Goal: Task Accomplishment & Management: Use online tool/utility

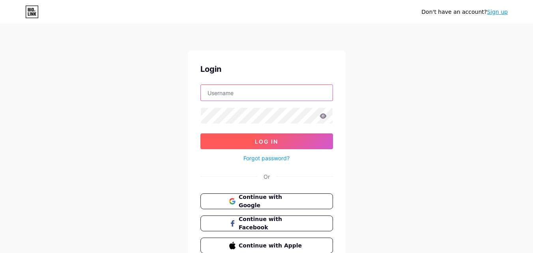
type input "[EMAIL_ADDRESS][DOMAIN_NAME]"
click at [271, 147] on button "Log In" at bounding box center [266, 141] width 133 height 16
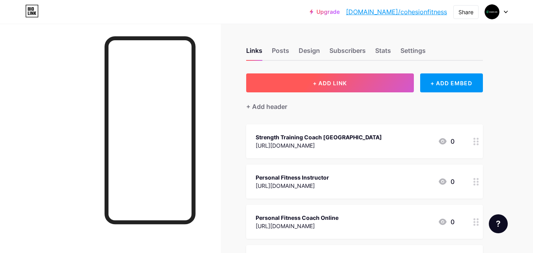
click at [356, 82] on button "+ ADD LINK" at bounding box center [330, 82] width 168 height 19
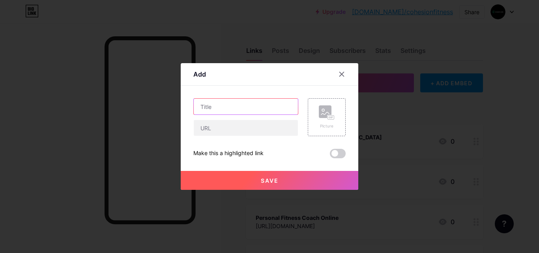
click at [224, 112] on input "text" at bounding box center [246, 107] width 104 height 16
paste input "Personal Fitness Coach Online"
type input "Personal Fitness Coach Online"
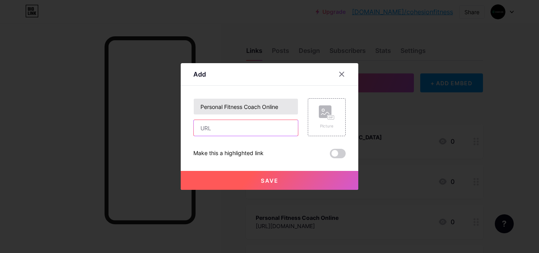
drag, startPoint x: 212, startPoint y: 130, endPoint x: 208, endPoint y: 107, distance: 23.6
click at [212, 130] on input "text" at bounding box center [246, 128] width 104 height 16
paste input "[URL][DOMAIN_NAME]"
type input "[URL][DOMAIN_NAME]"
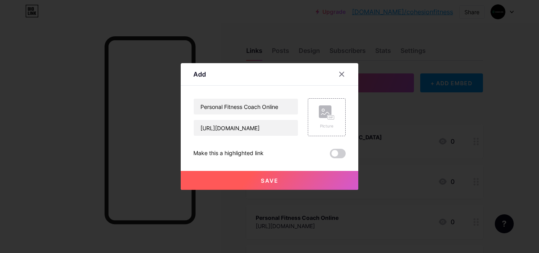
click at [339, 152] on span at bounding box center [338, 153] width 16 height 9
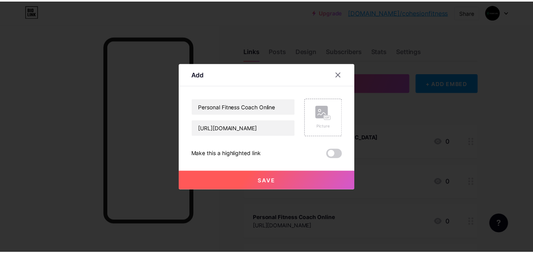
scroll to position [0, 0]
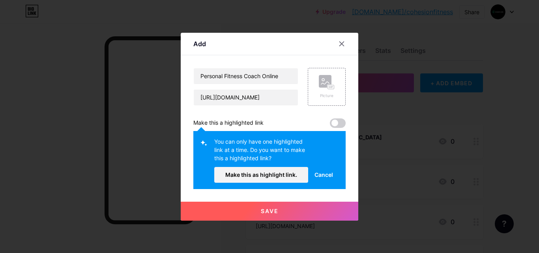
click at [321, 172] on span "Cancel" at bounding box center [323, 174] width 19 height 8
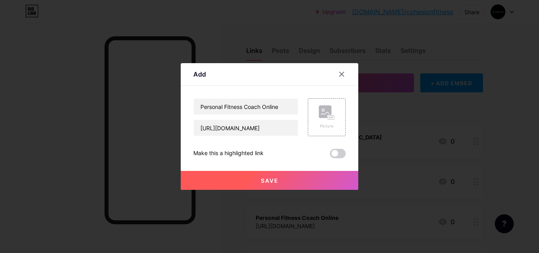
click at [343, 156] on span at bounding box center [338, 153] width 16 height 9
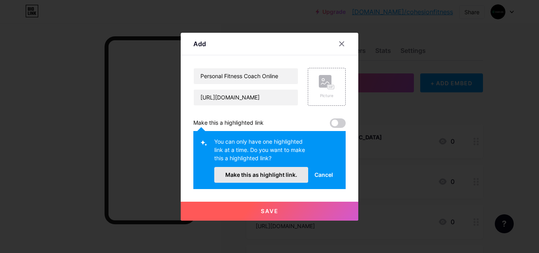
click at [253, 174] on span "Make this as highlight link." at bounding box center [261, 174] width 72 height 7
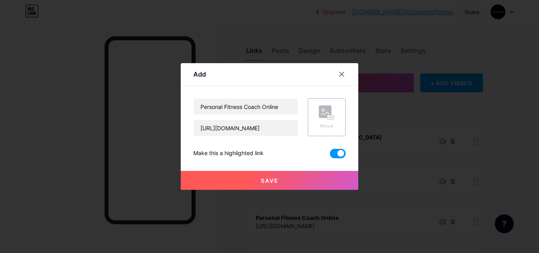
click at [284, 181] on button "Save" at bounding box center [269, 180] width 177 height 19
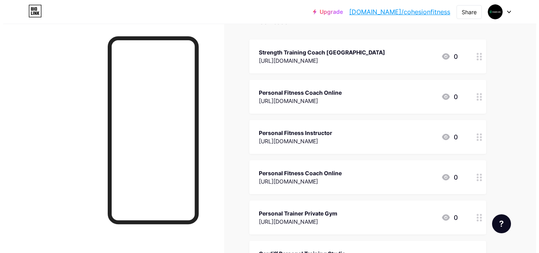
scroll to position [2, 0]
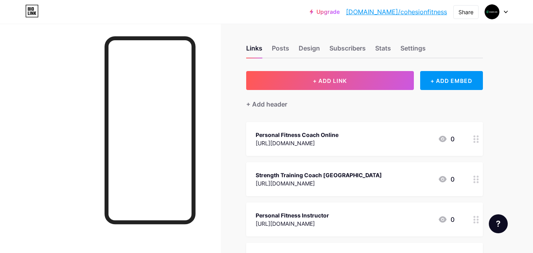
click at [320, 139] on div "[URL][DOMAIN_NAME]" at bounding box center [297, 143] width 83 height 8
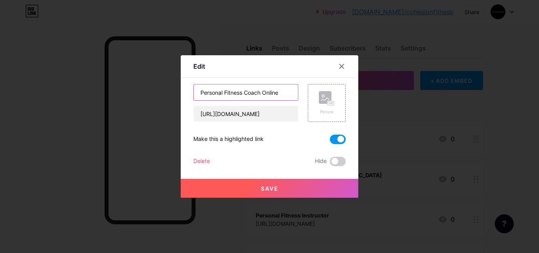
click at [248, 97] on input "Personal Fitness Coach Online" at bounding box center [246, 92] width 104 height 16
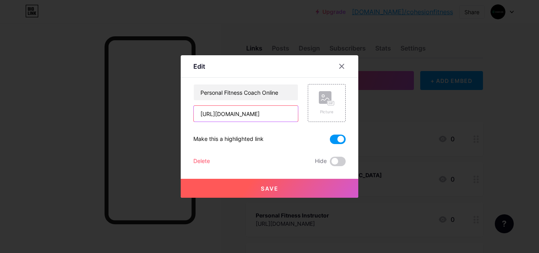
click at [247, 119] on input "[URL][DOMAIN_NAME]" at bounding box center [246, 114] width 104 height 16
